Goal: Task Accomplishment & Management: Use online tool/utility

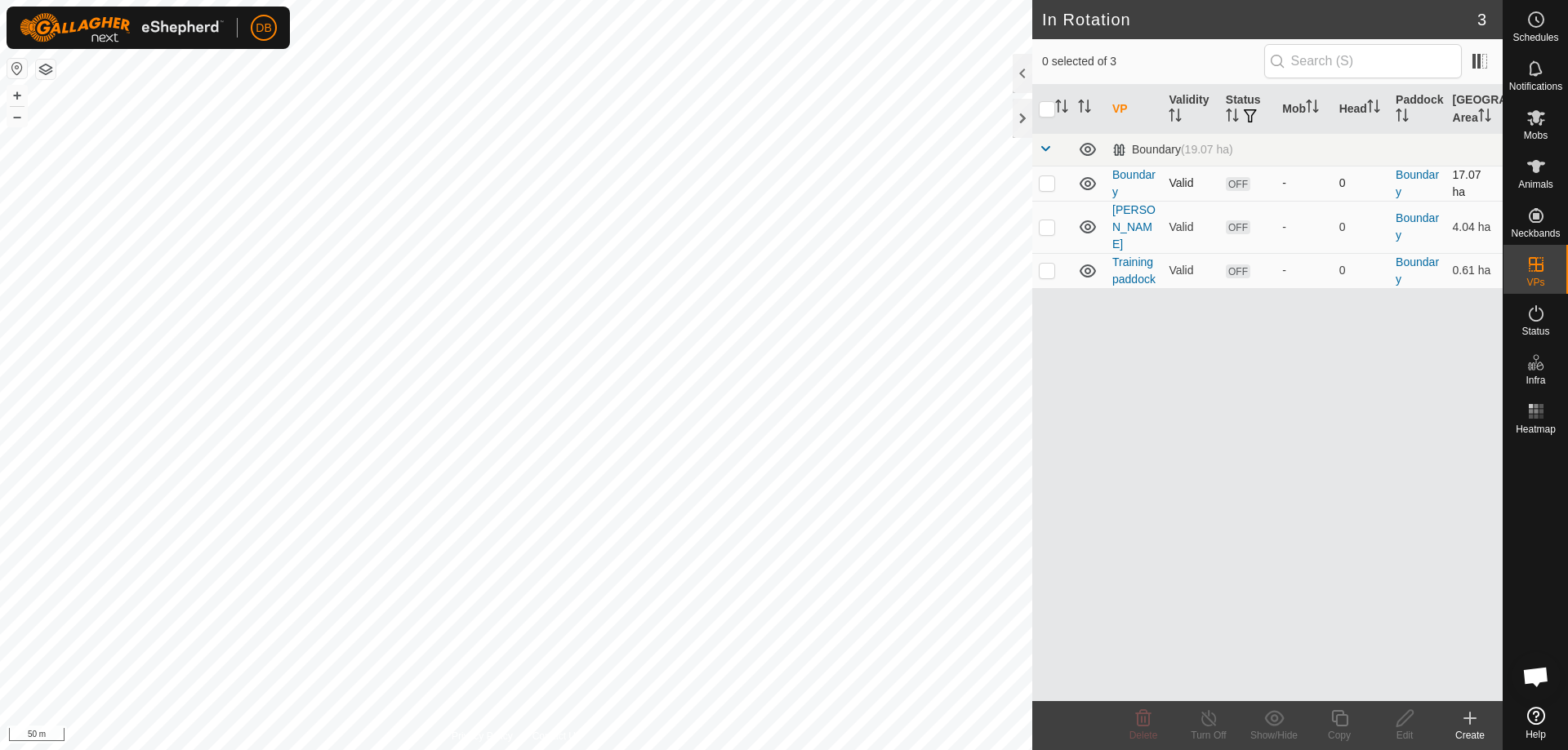
click at [1045, 184] on p-checkbox at bounding box center [1046, 183] width 16 height 13
checkbox input "true"
click at [1405, 724] on icon at bounding box center [1405, 718] width 20 height 19
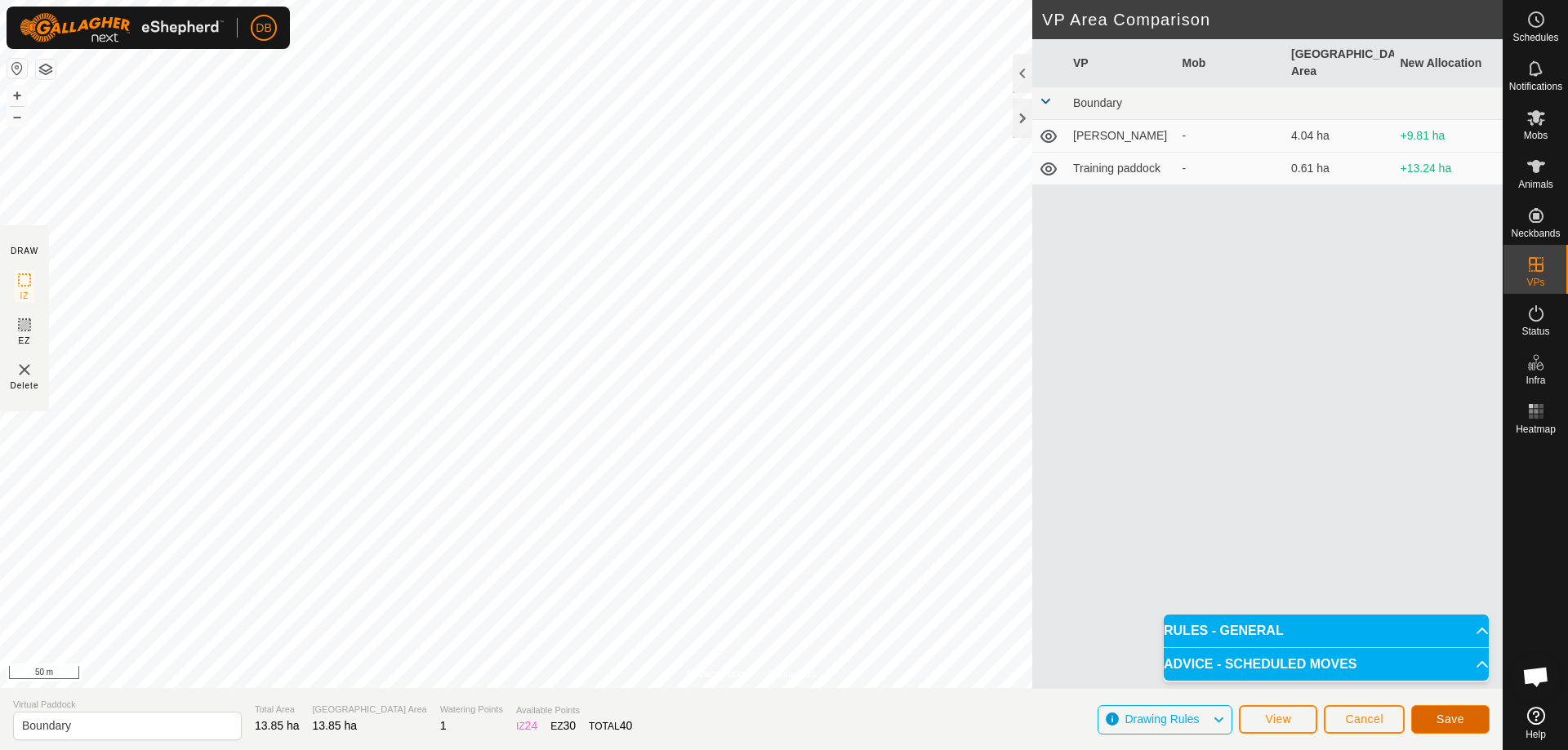
click at [1456, 723] on span "Save" at bounding box center [1450, 720] width 28 height 13
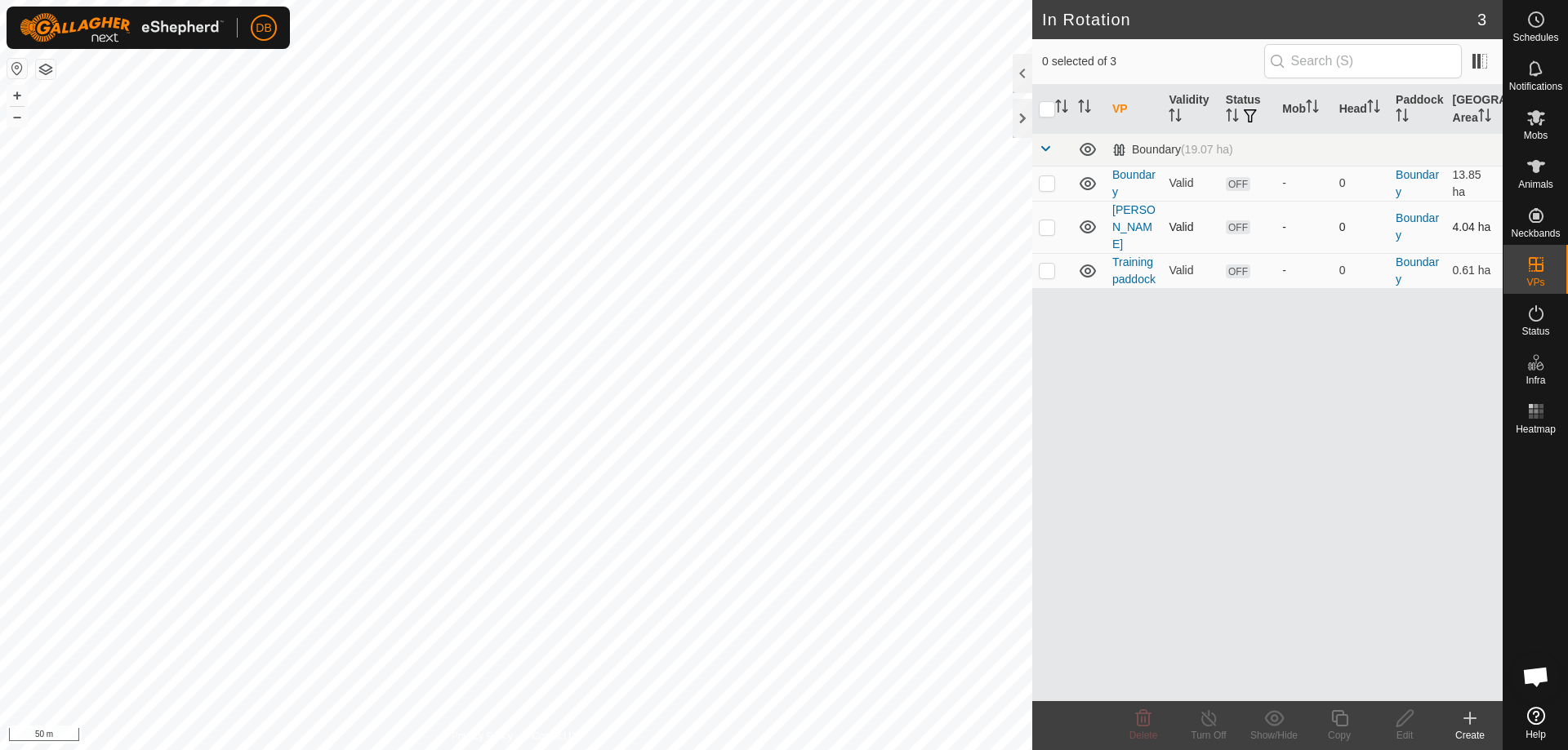
click at [1143, 226] on div "In Rotation 3 0 selected of 3 VP Validity Status Mob Head Paddock Grazing Area …" at bounding box center [751, 375] width 1502 height 750
click at [1126, 182] on td "Boundary" at bounding box center [1134, 183] width 56 height 35
click at [1122, 170] on link "Boundary" at bounding box center [1134, 183] width 44 height 30
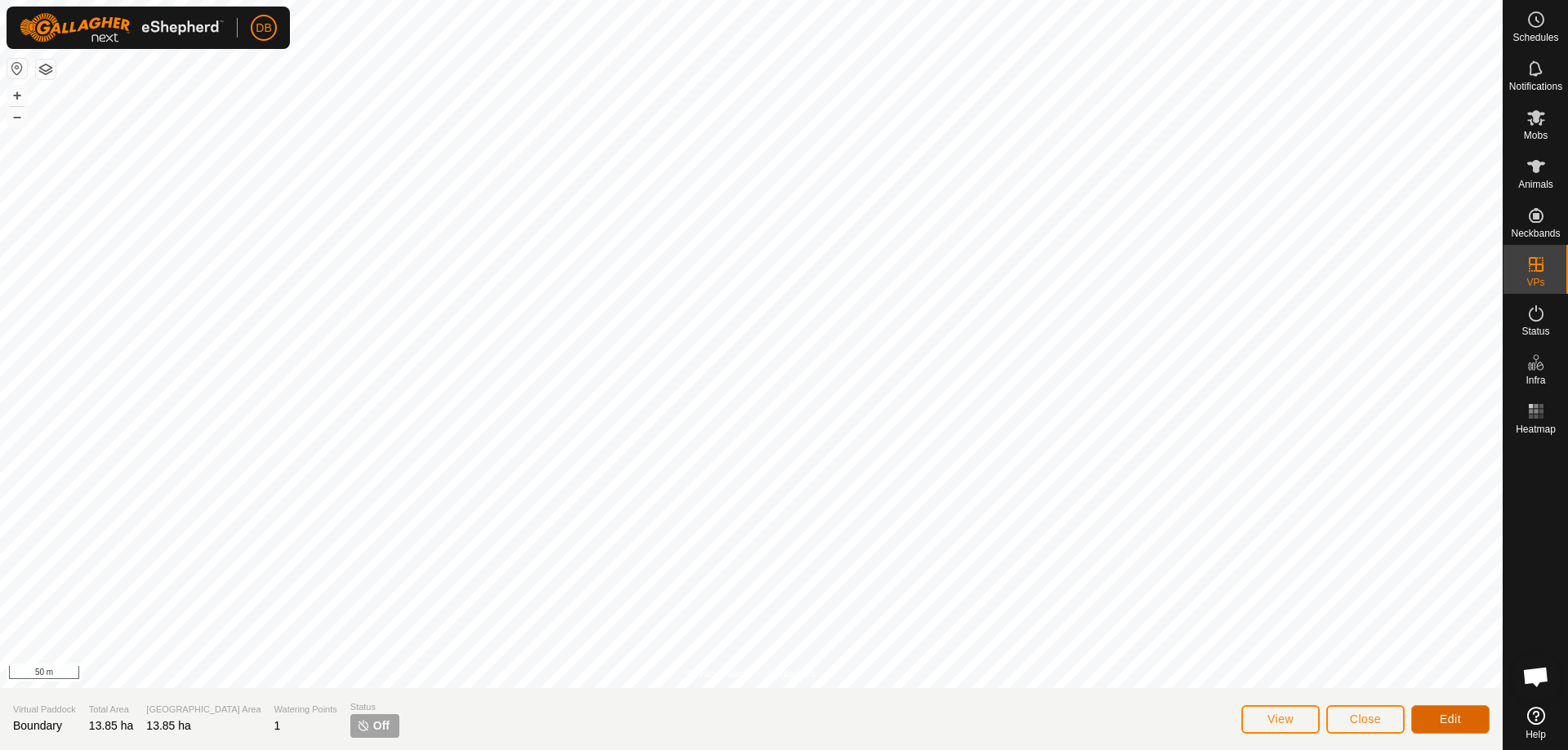
click at [1455, 716] on span "Edit" at bounding box center [1450, 720] width 21 height 13
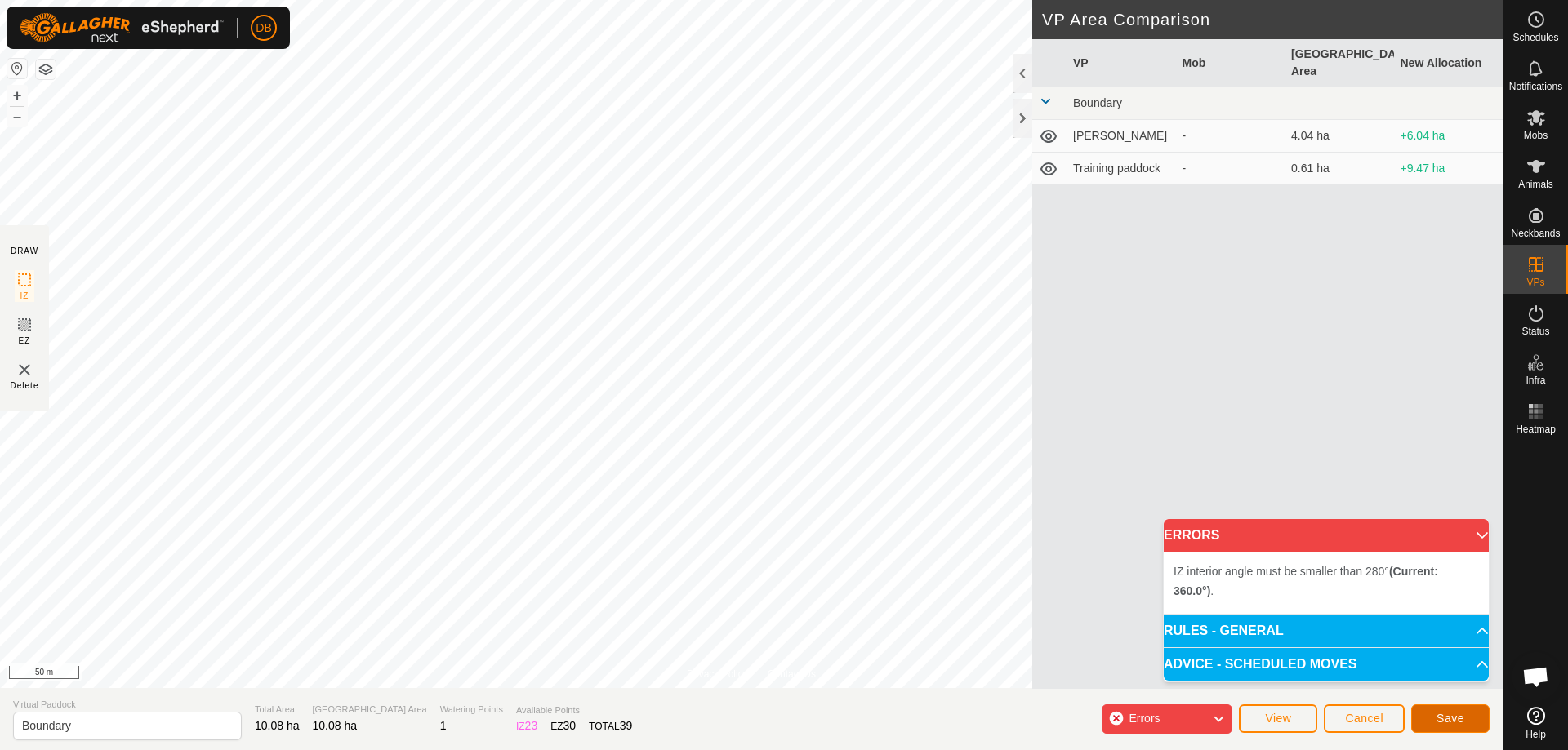
click at [1455, 720] on span "Save" at bounding box center [1450, 719] width 28 height 13
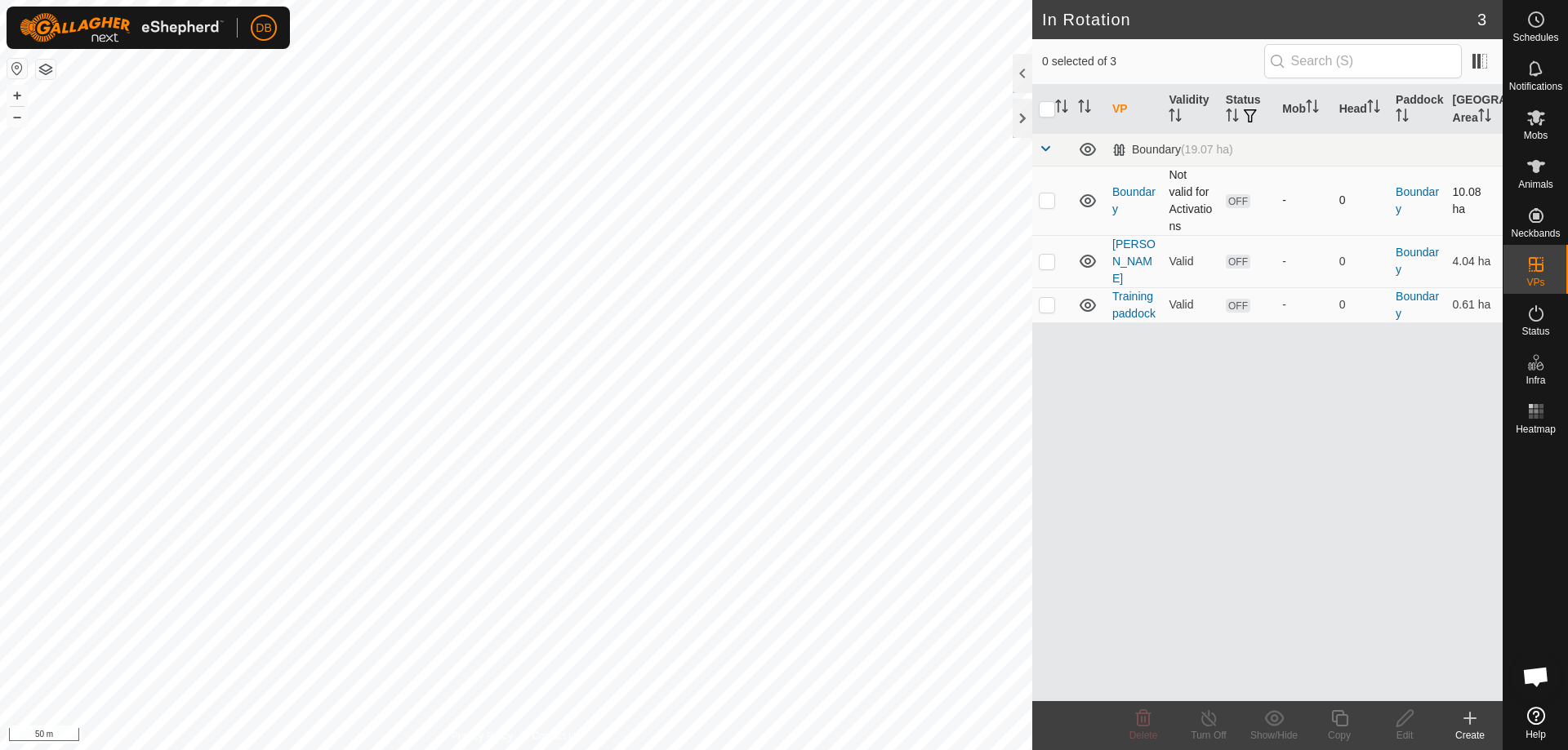
click at [1122, 206] on td "Boundary" at bounding box center [1134, 200] width 56 height 70
click at [1108, 186] on td "Boundary" at bounding box center [1134, 200] width 56 height 70
click at [1111, 197] on td "Boundary" at bounding box center [1134, 200] width 56 height 70
click at [1120, 195] on link "Boundary" at bounding box center [1134, 201] width 44 height 30
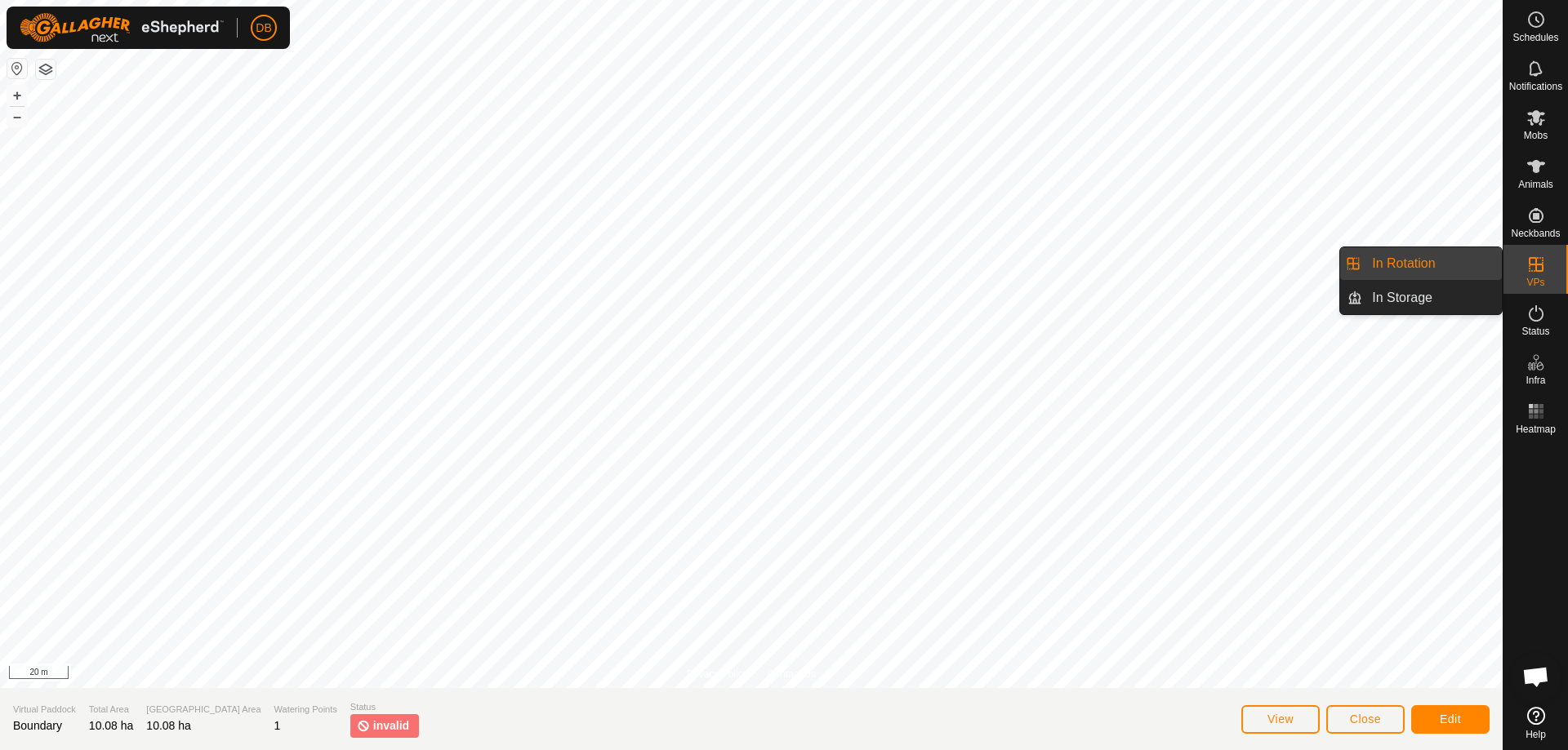
click at [1534, 268] on icon at bounding box center [1536, 264] width 19 height 19
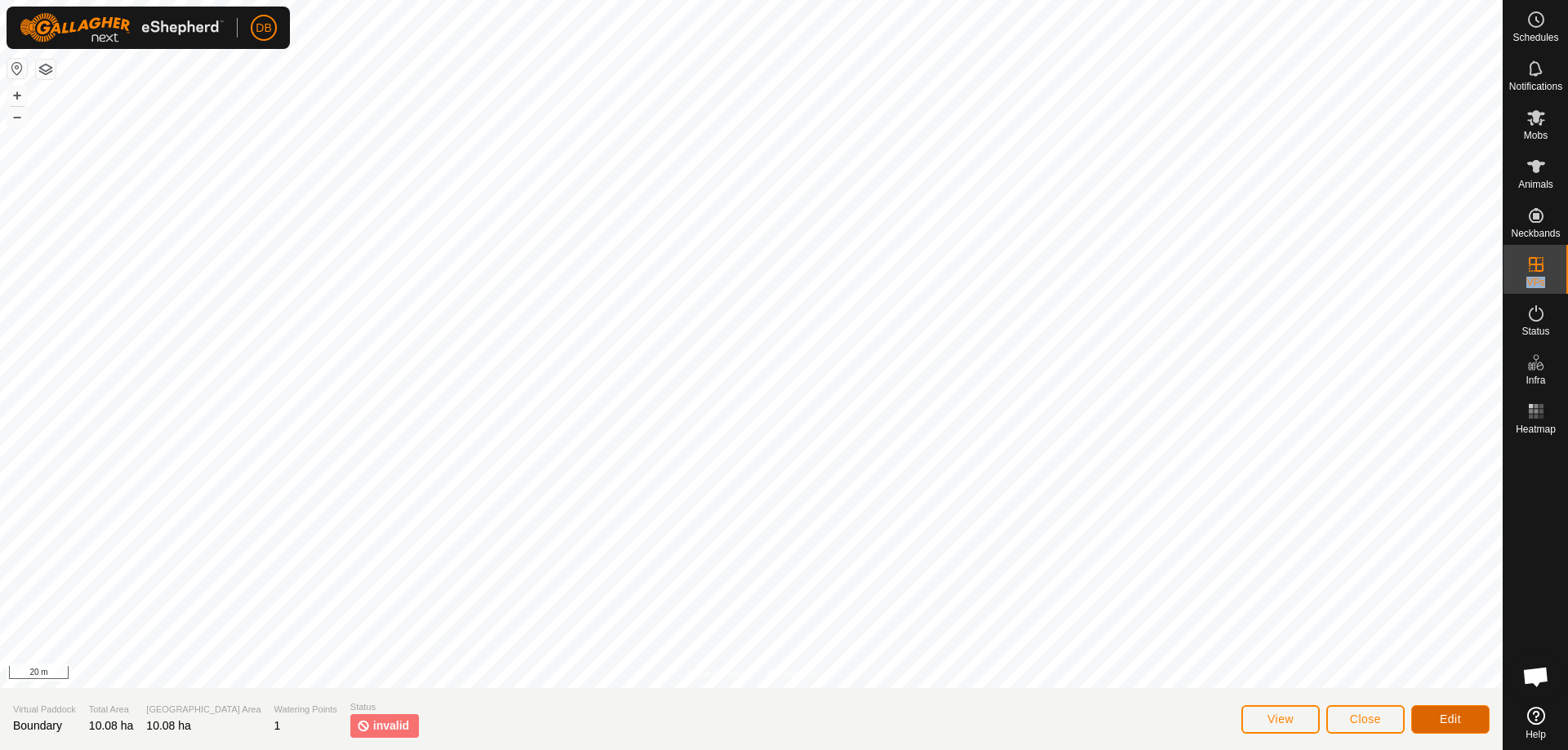
click at [1445, 720] on span "Edit" at bounding box center [1450, 720] width 21 height 13
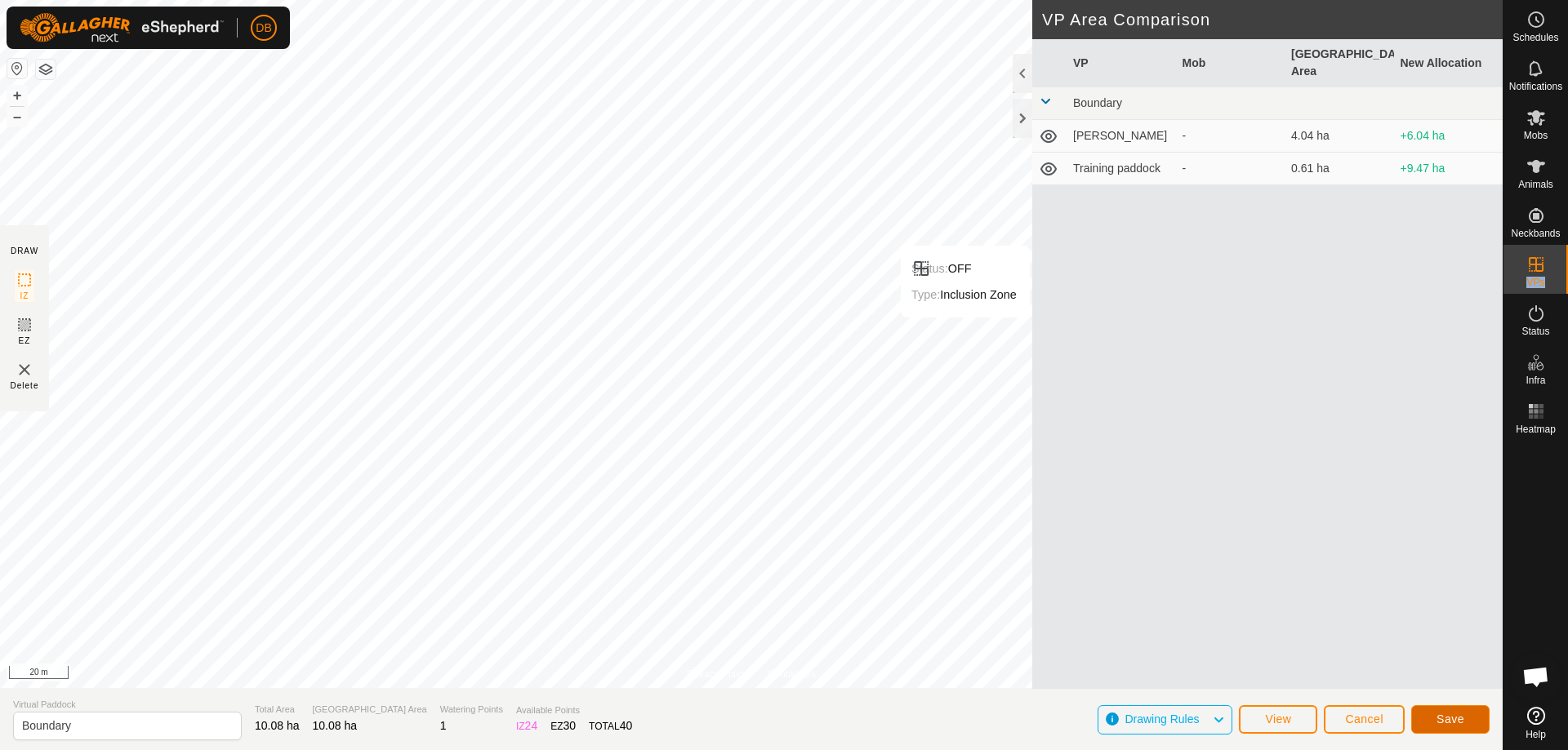
click at [1462, 724] on span "Save" at bounding box center [1450, 720] width 28 height 13
